Goal: Check status: Check status

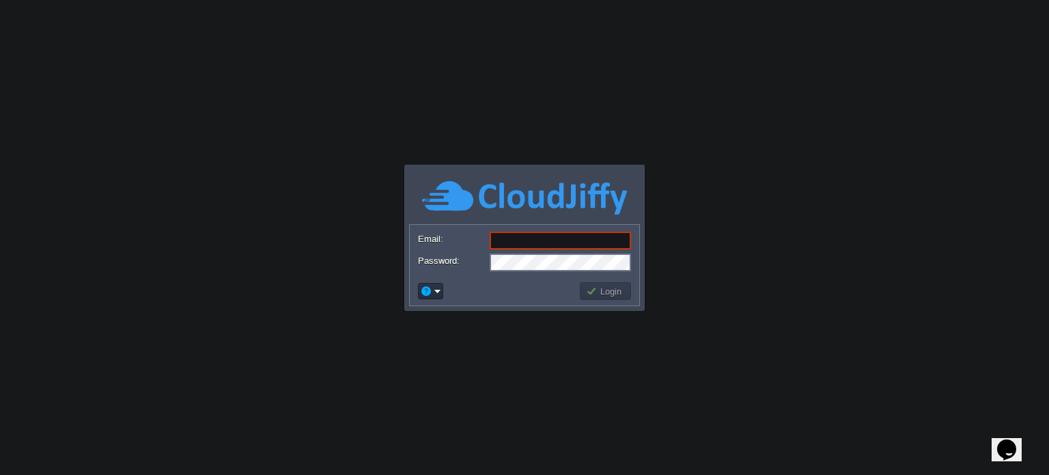
type input "[EMAIL_ADDRESS][DOMAIN_NAME]"
click at [603, 292] on button "Login" at bounding box center [606, 291] width 40 height 12
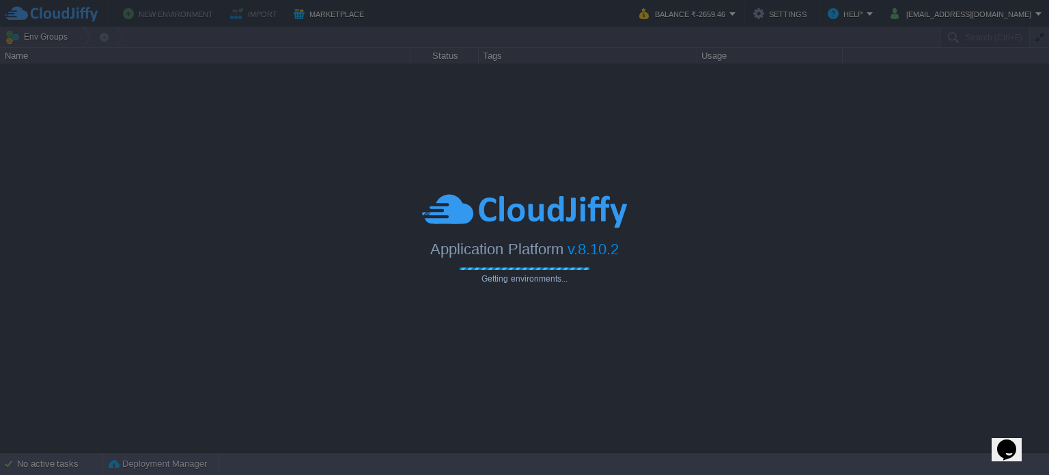
type input "Search (Ctrl+F)"
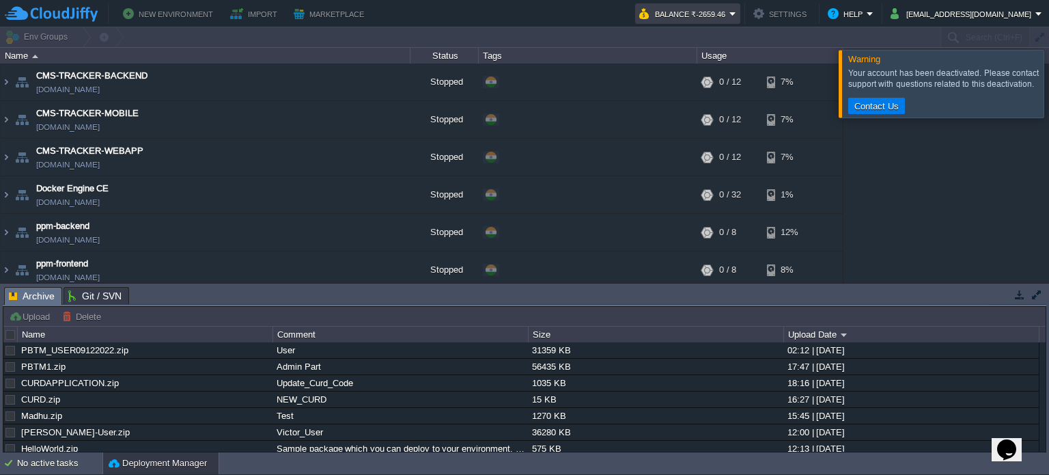
click at [730, 18] on button "Balance ₹-2659.46" at bounding box center [685, 13] width 90 height 16
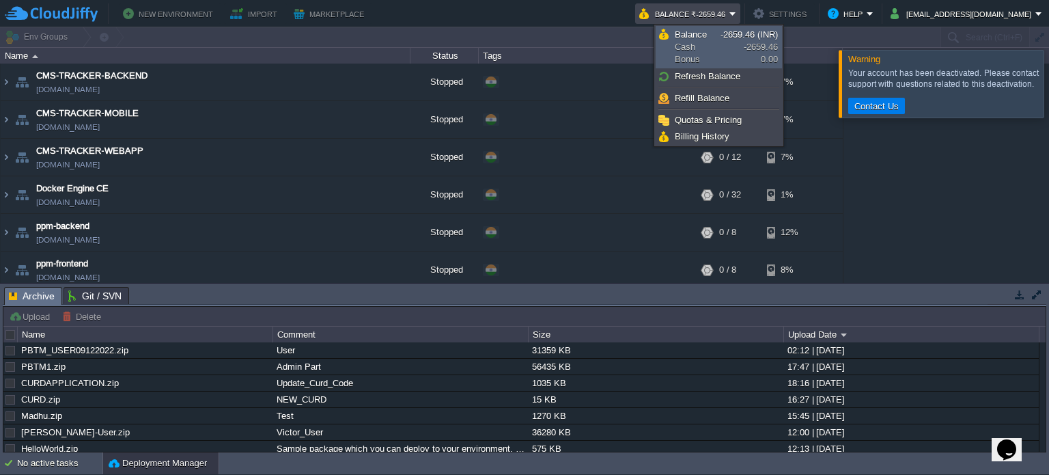
click at [722, 40] on link "Balance Cash Bonus -2659.46 (INR) -2659.46 0.00" at bounding box center [719, 47] width 125 height 41
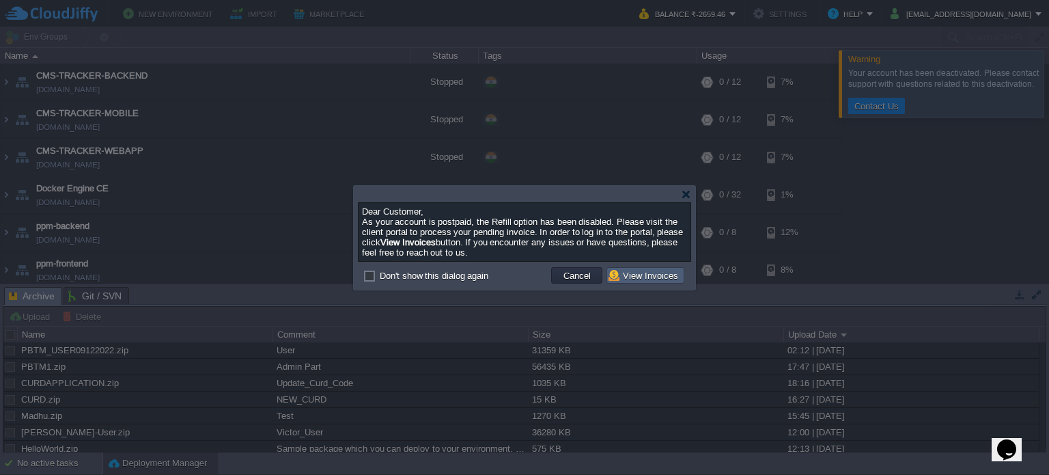
click at [653, 275] on button "View Invoices" at bounding box center [646, 275] width 74 height 12
